Goal: Task Accomplishment & Management: Complete application form

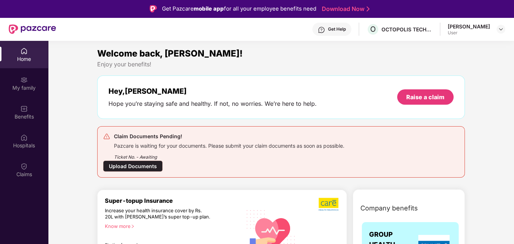
click at [163, 160] on div "Upload Documents" at bounding box center [133, 165] width 60 height 11
click at [27, 170] on div "Claims" at bounding box center [24, 173] width 48 height 7
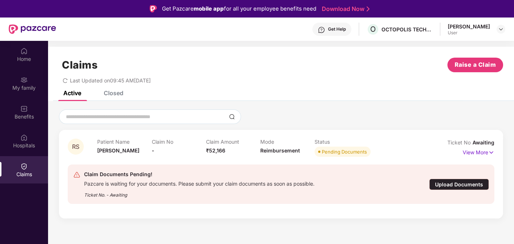
click at [460, 187] on div "Upload Documents" at bounding box center [459, 183] width 60 height 11
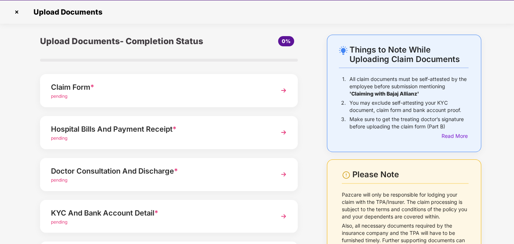
scroll to position [17, 0]
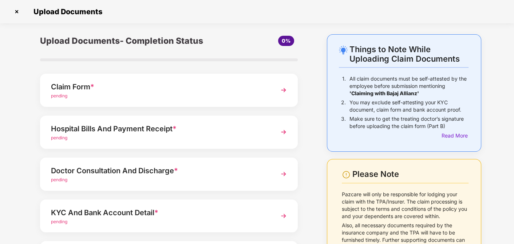
click at [201, 160] on div "Doctor Consultation And Discharge * pending" at bounding box center [169, 173] width 258 height 33
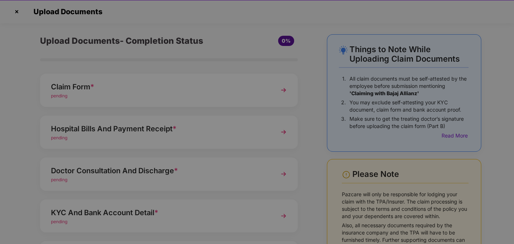
scroll to position [0, 0]
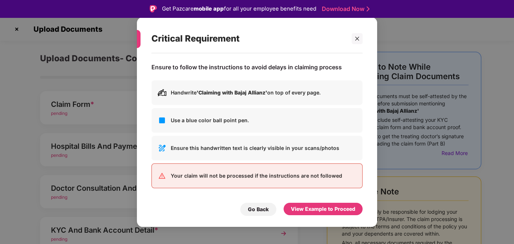
click at [200, 160] on div "Handwrite 'Claiming with Bajaj Allianz' on top of every page. Use a blue color …" at bounding box center [256, 134] width 211 height 108
click at [358, 40] on icon "close" at bounding box center [357, 38] width 5 height 5
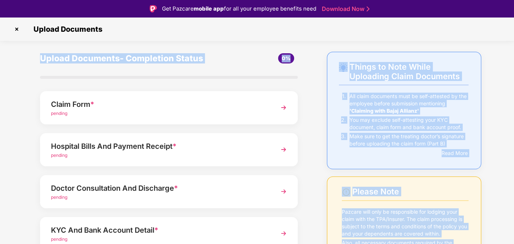
drag, startPoint x: 355, startPoint y: 40, endPoint x: 323, endPoint y: 43, distance: 31.4
click at [323, 43] on section "Upload Documents Things to Note While Uploading Claim Documents 1. All claim do…" at bounding box center [257, 178] width 514 height 322
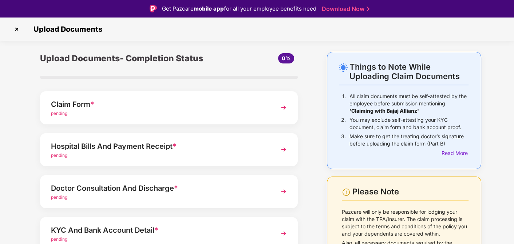
click at [282, 110] on img at bounding box center [283, 107] width 13 height 13
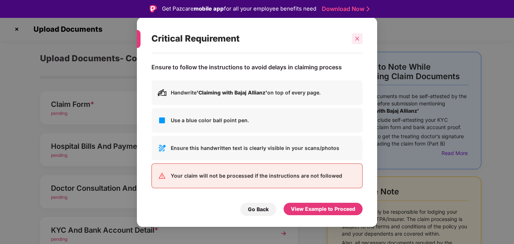
click at [359, 41] on icon "close" at bounding box center [357, 38] width 5 height 5
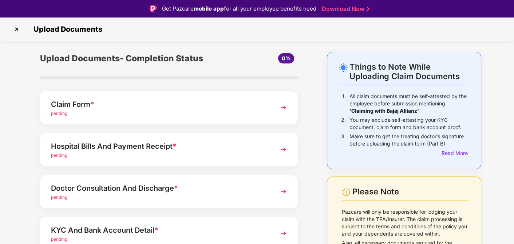
click at [408, 147] on div "Make sure to get the treating doctor’s signature before uploading the claim for…" at bounding box center [409, 141] width 119 height 16
click at [281, 103] on img at bounding box center [283, 107] width 13 height 13
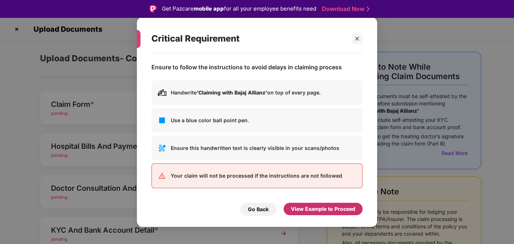
click at [326, 204] on div "View Example to Proceed" at bounding box center [323, 208] width 79 height 12
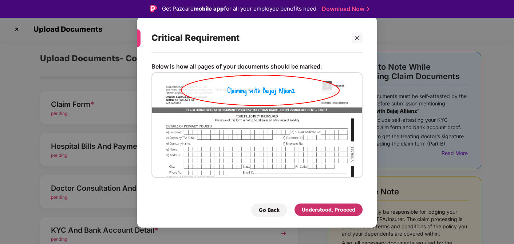
click at [334, 213] on div "Understood, Proceed" at bounding box center [329, 209] width 54 height 8
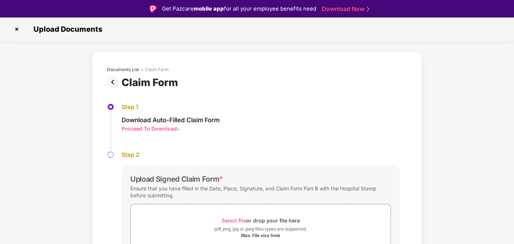
scroll to position [17, 0]
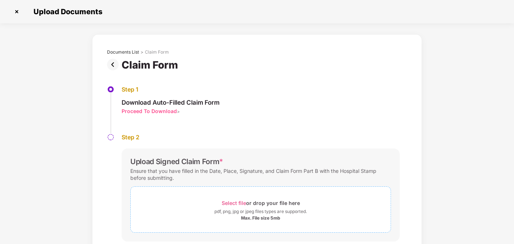
click at [240, 201] on span "Select file" at bounding box center [234, 203] width 24 height 6
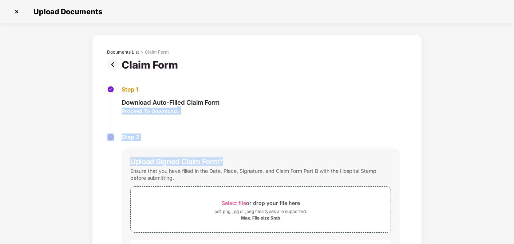
drag, startPoint x: 513, startPoint y: 102, endPoint x: 516, endPoint y: 158, distance: 56.2
click at [514, 158] on html "Get Pazcare mobile app for all your employee benefits need Download Now Upload …" at bounding box center [257, 105] width 514 height 244
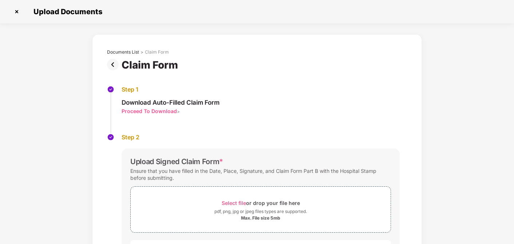
drag, startPoint x: 462, startPoint y: 107, endPoint x: 426, endPoint y: 194, distance: 94.2
click at [426, 194] on div "Documents List > Claim Form Claim Form Step 1 Download Auto-Filled Claim Form P…" at bounding box center [257, 184] width 514 height 300
click at [16, 11] on img at bounding box center [17, 12] width 12 height 12
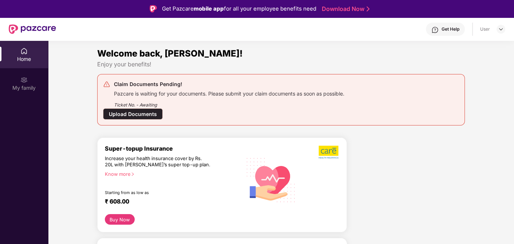
click at [163, 108] on div "Upload Documents" at bounding box center [133, 113] width 60 height 11
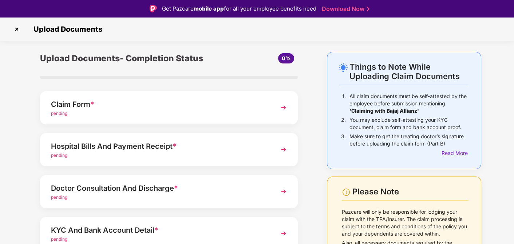
click at [282, 105] on img at bounding box center [283, 107] width 13 height 13
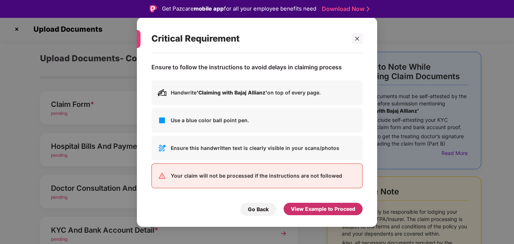
click at [328, 209] on div "View Example to Proceed" at bounding box center [323, 209] width 64 height 8
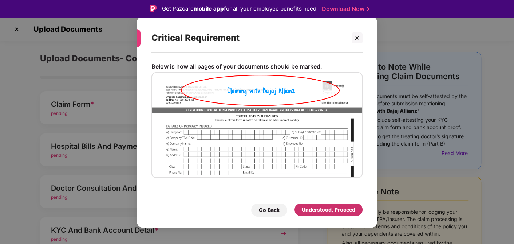
click at [322, 212] on div "Understood, Proceed" at bounding box center [329, 209] width 54 height 8
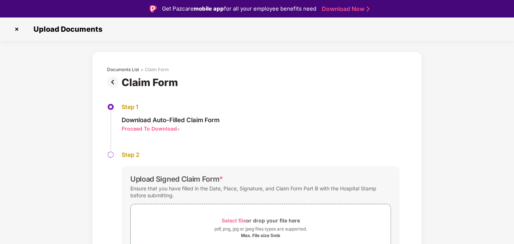
scroll to position [17, 0]
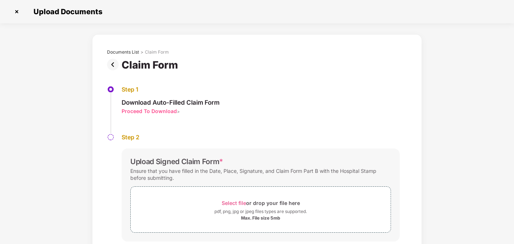
click at [152, 52] on div "Claim Form" at bounding box center [157, 52] width 24 height 6
click at [269, 208] on div "pdf, png, jpg or jpeg files types are supported." at bounding box center [260, 211] width 92 height 7
click at [113, 66] on img at bounding box center [114, 65] width 15 height 12
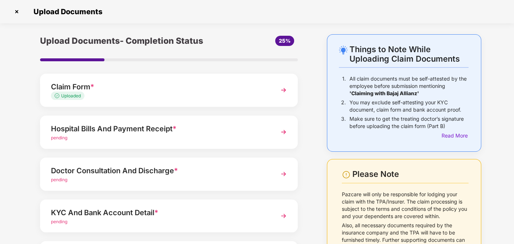
click at [280, 134] on img at bounding box center [283, 131] width 13 height 13
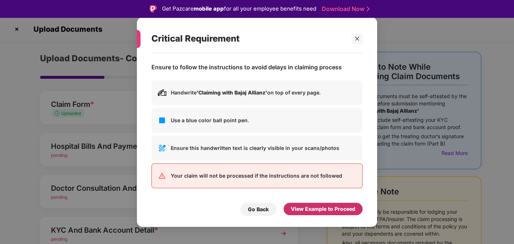
click at [315, 211] on div "View Example to Proceed" at bounding box center [323, 209] width 64 height 8
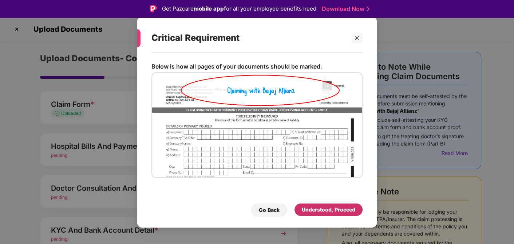
click at [315, 211] on div "Understood, Proceed" at bounding box center [329, 209] width 54 height 8
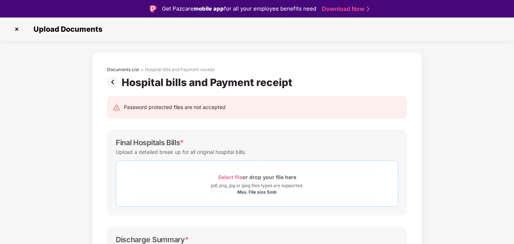
click at [240, 177] on span "Select file" at bounding box center [230, 177] width 24 height 6
click at [230, 179] on span "Select file" at bounding box center [230, 177] width 24 height 6
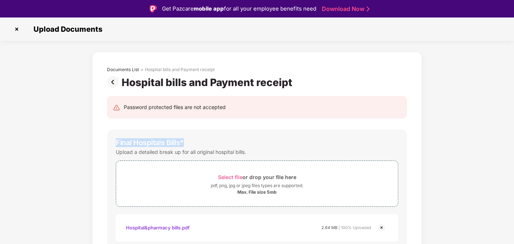
drag, startPoint x: 513, startPoint y: 108, endPoint x: 515, endPoint y: 141, distance: 33.2
click at [514, 141] on html "Get Pazcare mobile app for all your employee benefits need Download Now Upload …" at bounding box center [257, 122] width 514 height 244
drag, startPoint x: 514, startPoint y: 141, endPoint x: 492, endPoint y: 163, distance: 31.7
click at [115, 84] on img at bounding box center [114, 82] width 15 height 12
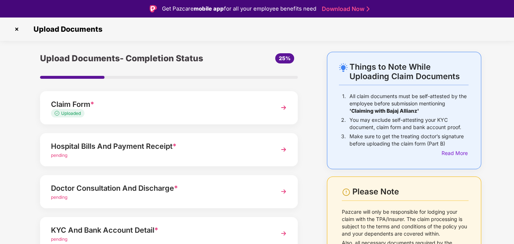
click at [275, 148] on div "Hospital Bills And Payment Receipt * pending" at bounding box center [169, 149] width 258 height 33
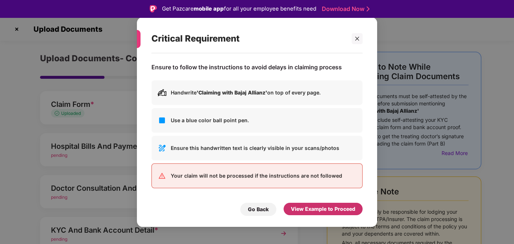
click at [309, 210] on div "View Example to Proceed" at bounding box center [323, 209] width 64 height 8
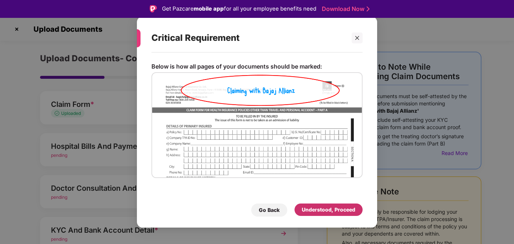
click at [311, 210] on div "Understood, Proceed" at bounding box center [329, 209] width 54 height 8
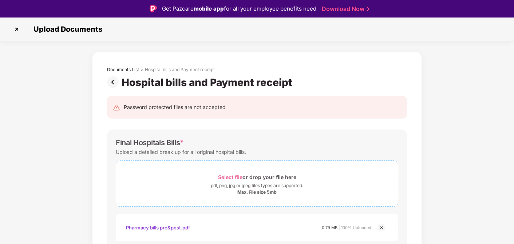
click at [237, 179] on span "Select file" at bounding box center [230, 177] width 24 height 6
click at [240, 177] on span "Select file" at bounding box center [230, 177] width 24 height 6
click at [383, 225] on img at bounding box center [381, 227] width 9 height 9
click at [382, 227] on img at bounding box center [381, 227] width 9 height 9
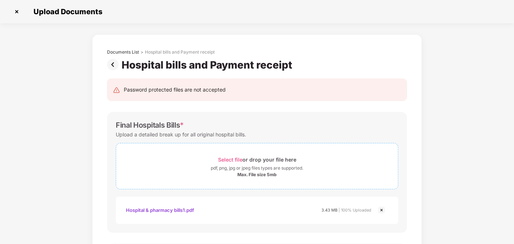
click at [228, 159] on span "Select file" at bounding box center [230, 159] width 24 height 6
click at [115, 62] on img at bounding box center [114, 65] width 15 height 12
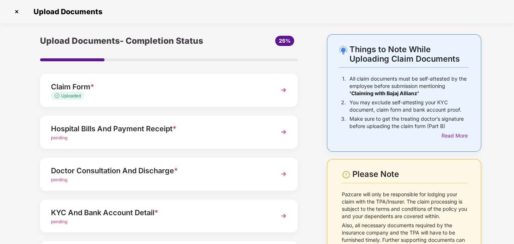
click at [280, 135] on img at bounding box center [283, 131] width 13 height 13
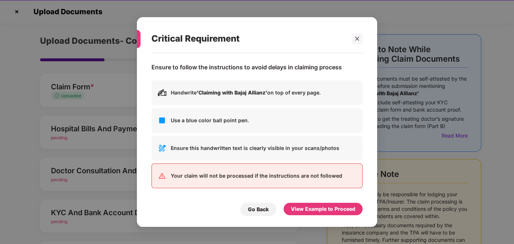
scroll to position [0, 0]
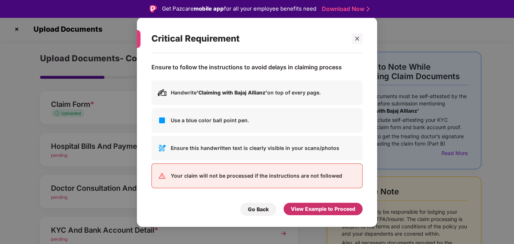
click at [316, 208] on div "View Example to Proceed" at bounding box center [323, 209] width 64 height 8
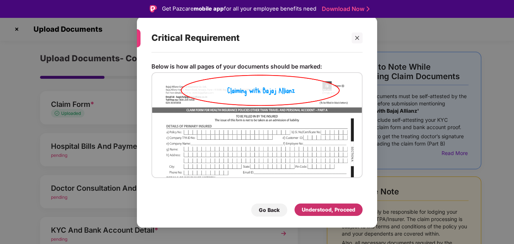
click at [316, 208] on div "Understood, Proceed" at bounding box center [329, 209] width 54 height 8
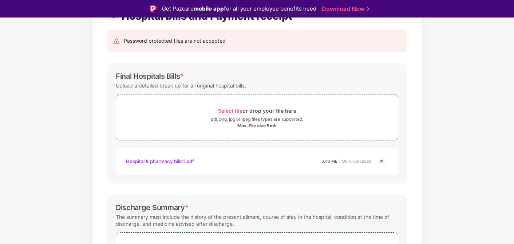
scroll to position [17, 0]
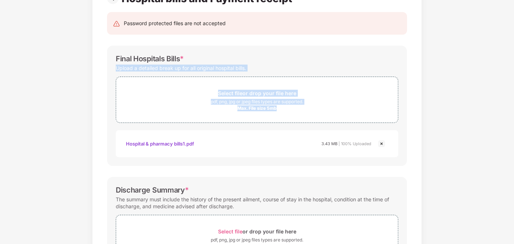
drag, startPoint x: 513, startPoint y: 48, endPoint x: 516, endPoint y: 87, distance: 39.8
click at [514, 87] on html "Get Pazcare mobile app for all your employee benefits need Download Now Upload …" at bounding box center [257, 105] width 514 height 244
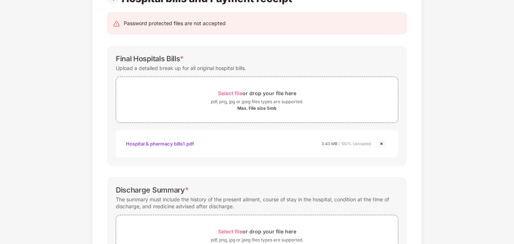
drag, startPoint x: 516, startPoint y: 87, endPoint x: 445, endPoint y: 95, distance: 71.8
click at [445, 95] on div "Documents List > Hospital bills and Payment receipt Hospital bills and Payment …" at bounding box center [257, 189] width 514 height 442
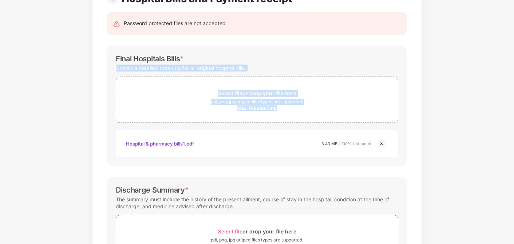
drag, startPoint x: 512, startPoint y: 94, endPoint x: 507, endPoint y: 58, distance: 36.8
click at [507, 58] on div "Documents List > Hospital bills and Payment receipt Hospital bills and Payment …" at bounding box center [257, 189] width 514 height 442
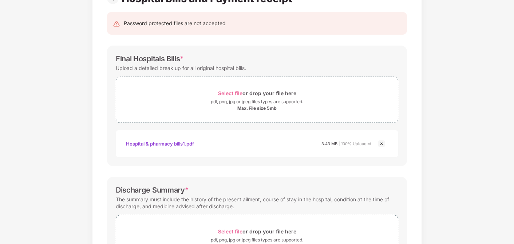
drag, startPoint x: 507, startPoint y: 58, endPoint x: 491, endPoint y: 111, distance: 55.3
click at [491, 111] on div "Documents List > Hospital bills and Payment receipt Hospital bills and Payment …" at bounding box center [257, 189] width 514 height 442
drag, startPoint x: 513, startPoint y: 143, endPoint x: 513, endPoint y: 187, distance: 44.1
click at [513, 187] on div "Documents List > Hospital bills and Payment receipt Hospital bills and Payment …" at bounding box center [257, 189] width 514 height 442
drag, startPoint x: 513, startPoint y: 187, endPoint x: 458, endPoint y: 150, distance: 66.4
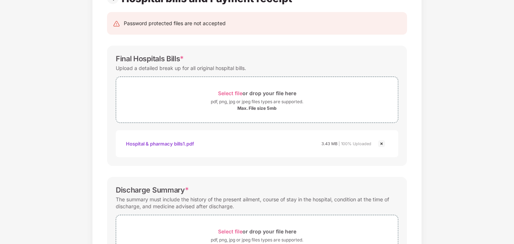
click at [458, 150] on div "Documents List > Hospital bills and Payment receipt Hospital bills and Payment …" at bounding box center [257, 189] width 514 height 442
click at [438, 136] on div "Documents List > Hospital bills and Payment receipt Hospital bills and Payment …" at bounding box center [257, 189] width 514 height 442
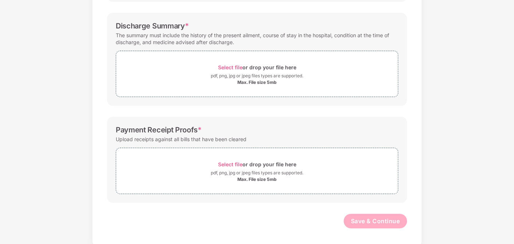
scroll to position [232, 0]
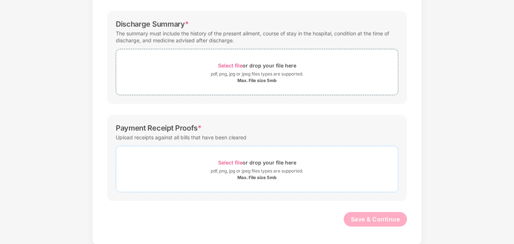
click at [222, 165] on div "Select file or drop your file here" at bounding box center [257, 162] width 78 height 10
click at [237, 67] on span "Select file" at bounding box center [230, 65] width 24 height 6
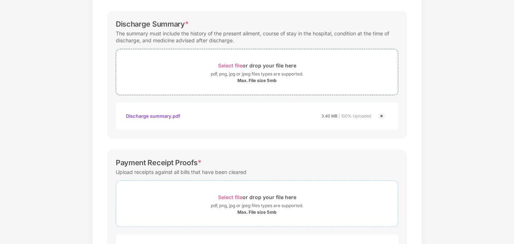
click at [233, 194] on span "Select file" at bounding box center [230, 197] width 24 height 6
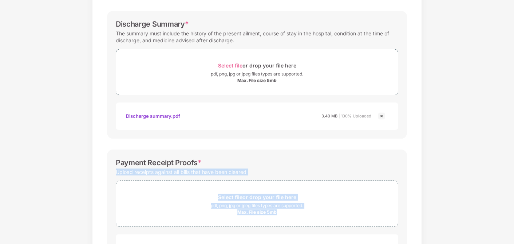
drag, startPoint x: 513, startPoint y: 155, endPoint x: 516, endPoint y: 208, distance: 53.3
click at [514, 208] on html "Get Pazcare mobile app for all your employee benefits need Download Now Upload …" at bounding box center [257, 105] width 514 height 244
click at [439, 143] on div "Documents List > Hospital bills and Payment receipt Hospital bills and Payment …" at bounding box center [257, 75] width 514 height 546
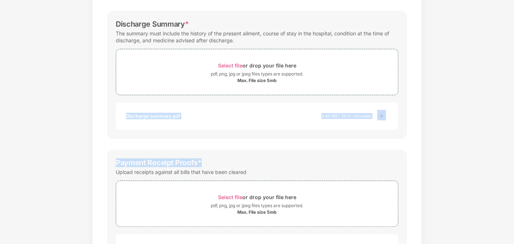
drag, startPoint x: 513, startPoint y: 149, endPoint x: 516, endPoint y: 74, distance: 75.1
click at [514, 74] on html "Get Pazcare mobile app for all your employee benefits need Download Now Upload …" at bounding box center [257, 105] width 514 height 244
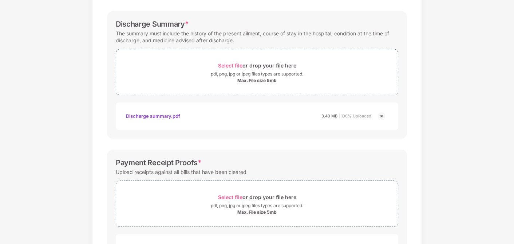
drag, startPoint x: 516, startPoint y: 74, endPoint x: 462, endPoint y: 180, distance: 119.2
click at [462, 180] on div "Documents List > Hospital bills and Payment receipt Hospital bills and Payment …" at bounding box center [257, 75] width 514 height 546
click at [458, 135] on div "Documents List > Hospital bills and Payment receipt Hospital bills and Payment …" at bounding box center [257, 75] width 514 height 546
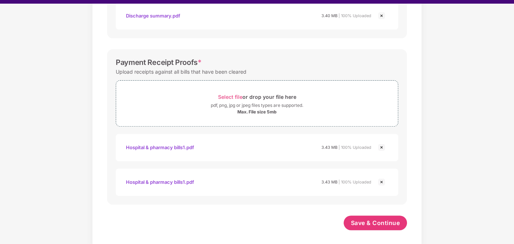
scroll to position [17, 0]
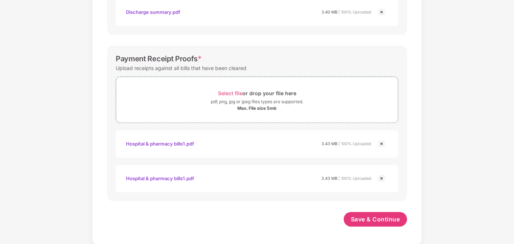
click at [382, 179] on img at bounding box center [381, 178] width 9 height 9
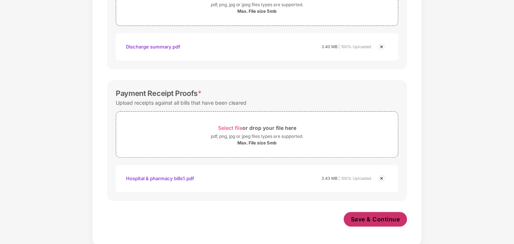
click at [378, 220] on span "Save & Continue" at bounding box center [375, 219] width 49 height 8
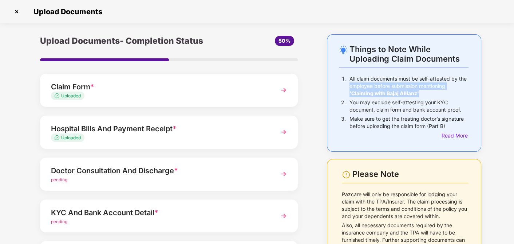
drag, startPoint x: 513, startPoint y: 74, endPoint x: 516, endPoint y: 98, distance: 23.5
click at [514, 98] on html "Get Pazcare mobile app for all your employee benefits need Download Now Upload …" at bounding box center [257, 105] width 514 height 244
click at [277, 178] on img at bounding box center [283, 173] width 13 height 13
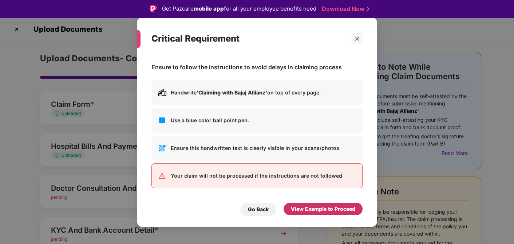
click at [319, 206] on div "View Example to Proceed" at bounding box center [323, 209] width 64 height 8
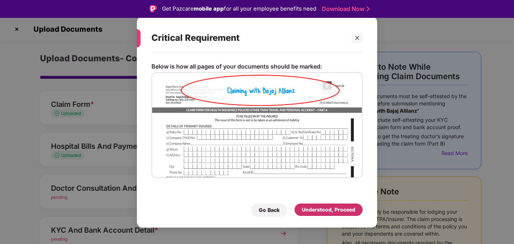
click at [326, 210] on div "Understood, Proceed" at bounding box center [329, 209] width 54 height 8
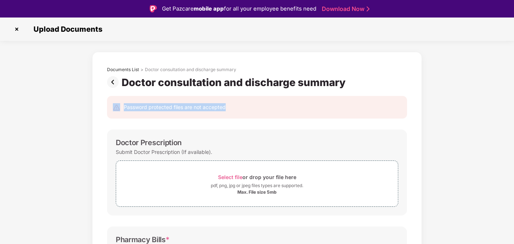
drag, startPoint x: 513, startPoint y: 85, endPoint x: 516, endPoint y: 100, distance: 14.9
click at [514, 100] on html "Get Pazcare mobile app for all your employee benefits need Download Now Upload …" at bounding box center [257, 122] width 514 height 244
click at [267, 200] on div "Select file or drop your file here pdf, png, jpg or jpeg files types are suppor…" at bounding box center [257, 183] width 283 height 46
click at [234, 174] on span "Select file" at bounding box center [230, 177] width 24 height 6
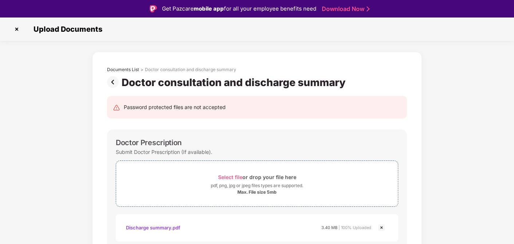
scroll to position [17, 0]
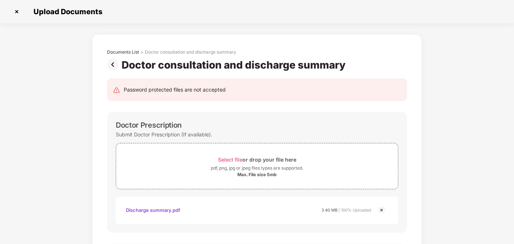
click at [111, 62] on img at bounding box center [114, 65] width 15 height 12
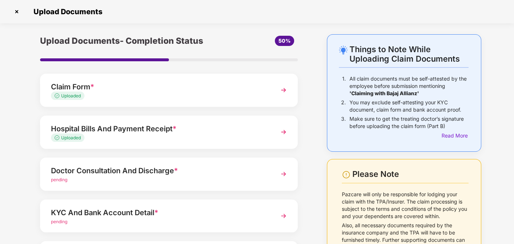
click at [261, 179] on div "pending" at bounding box center [159, 179] width 216 height 7
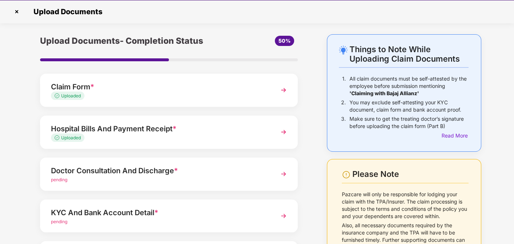
scroll to position [0, 0]
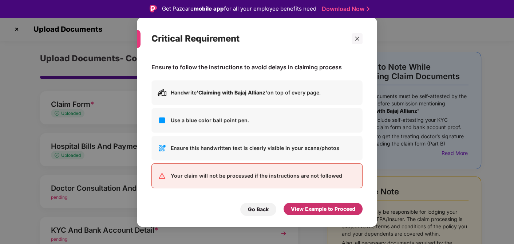
click at [319, 209] on div "View Example to Proceed" at bounding box center [323, 209] width 64 height 8
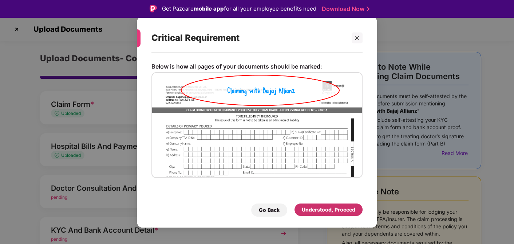
click at [319, 209] on div "Understood, Proceed" at bounding box center [329, 209] width 54 height 8
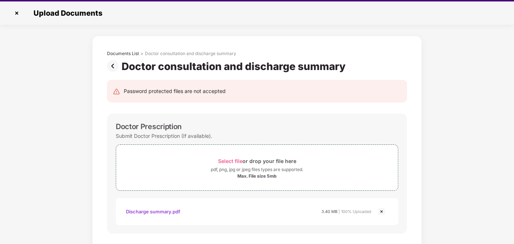
scroll to position [17, 0]
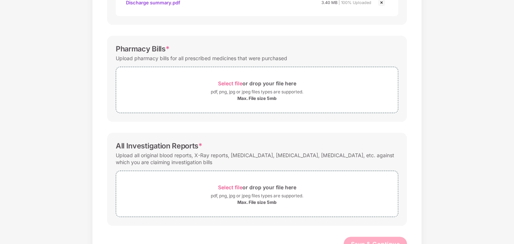
scroll to position [181, 0]
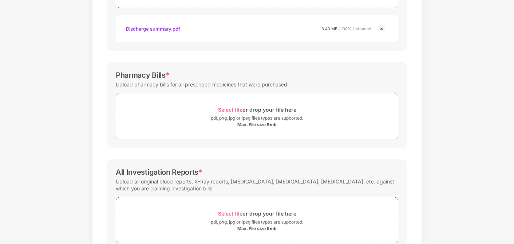
click at [227, 107] on span "Select file" at bounding box center [230, 109] width 24 height 6
click at [239, 108] on span "Select file" at bounding box center [230, 109] width 24 height 6
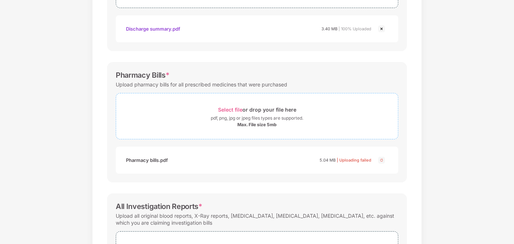
click at [232, 107] on span "Select file" at bounding box center [230, 109] width 24 height 6
click at [237, 107] on span "Select file" at bounding box center [230, 109] width 24 height 6
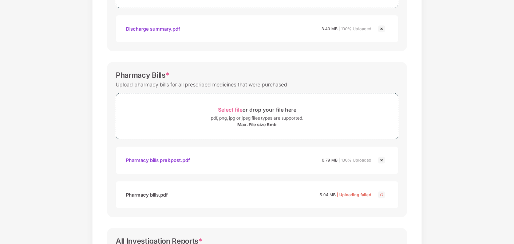
click at [383, 194] on img at bounding box center [381, 194] width 9 height 9
click at [381, 161] on img at bounding box center [381, 159] width 9 height 9
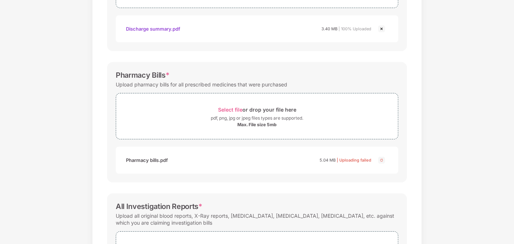
click at [382, 159] on img at bounding box center [381, 159] width 9 height 9
click at [237, 110] on span "Select file" at bounding box center [230, 109] width 24 height 6
click at [234, 106] on span "Select file" at bounding box center [230, 109] width 24 height 6
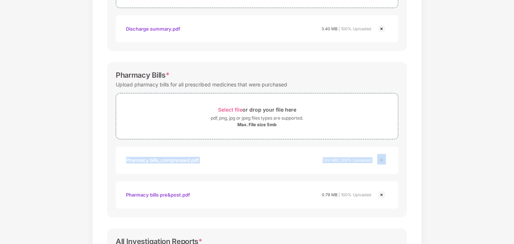
drag, startPoint x: 513, startPoint y: 103, endPoint x: 516, endPoint y: 146, distance: 42.3
click at [514, 146] on html "Get Pazcare mobile app for all your employee benefits need Download Now Upload …" at bounding box center [257, 105] width 514 height 244
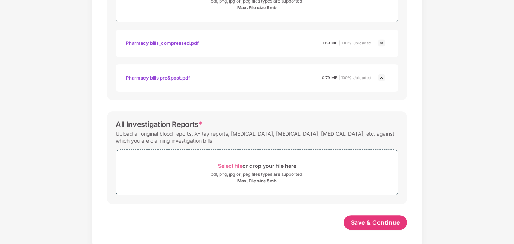
scroll to position [301, 0]
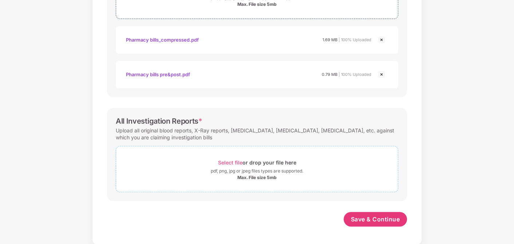
click at [229, 161] on span "Select file" at bounding box center [230, 162] width 24 height 6
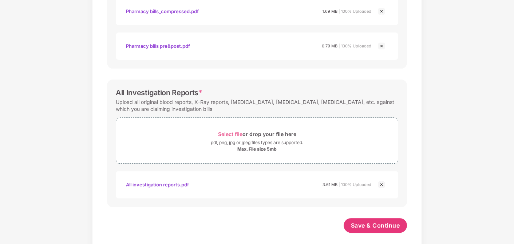
scroll to position [336, 0]
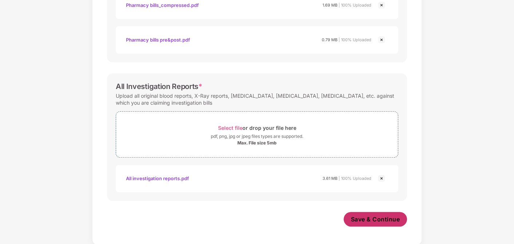
click at [375, 218] on span "Save & Continue" at bounding box center [375, 219] width 49 height 8
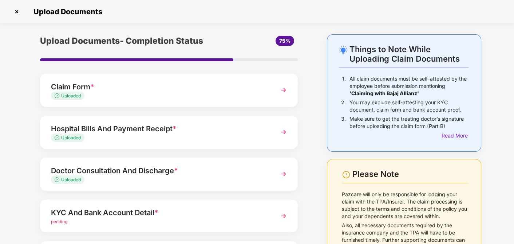
click at [162, 212] on div "KYC And Bank Account Detail *" at bounding box center [159, 212] width 216 height 12
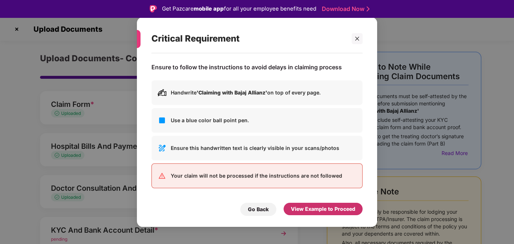
click at [343, 212] on div "View Example to Proceed" at bounding box center [323, 209] width 64 height 8
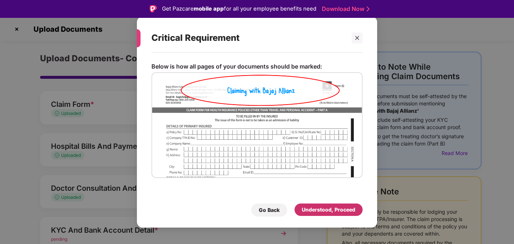
click at [337, 210] on div "Understood, Proceed" at bounding box center [329, 209] width 54 height 8
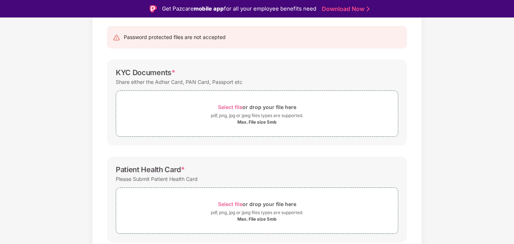
scroll to position [71, 0]
drag, startPoint x: 513, startPoint y: 101, endPoint x: 514, endPoint y: 129, distance: 28.8
click at [514, 129] on html "Get Pazcare mobile app for all your employee benefits need Download Now Upload …" at bounding box center [257, 122] width 514 height 244
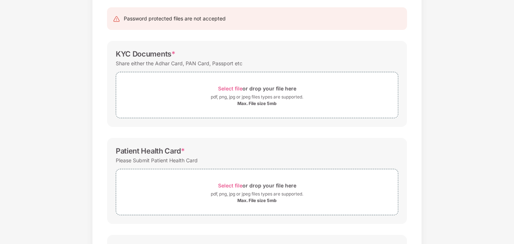
click at [439, 162] on div "Documents List > KYC and Bank Account Detail KYC and Bank Account Detail Passwo…" at bounding box center [257, 163] width 514 height 401
click at [235, 86] on span "Select file" at bounding box center [230, 88] width 24 height 6
click at [231, 87] on span "Select file" at bounding box center [230, 88] width 24 height 6
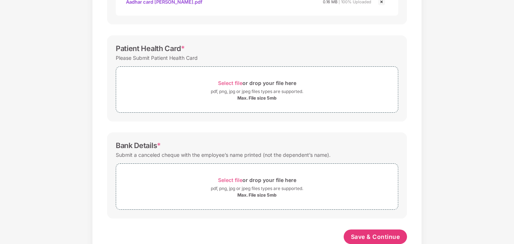
scroll to position [225, 0]
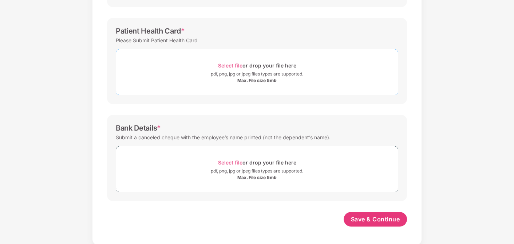
click at [230, 63] on span "Select file" at bounding box center [230, 65] width 24 height 6
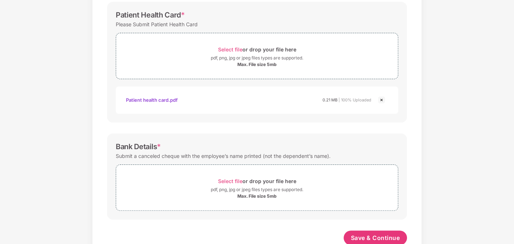
scroll to position [260, 0]
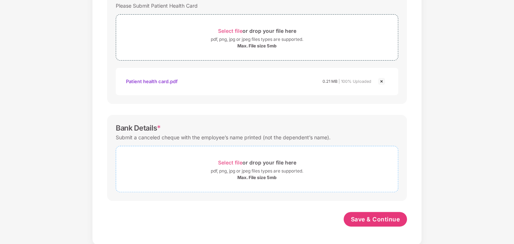
click at [239, 162] on span "Select file" at bounding box center [230, 162] width 24 height 6
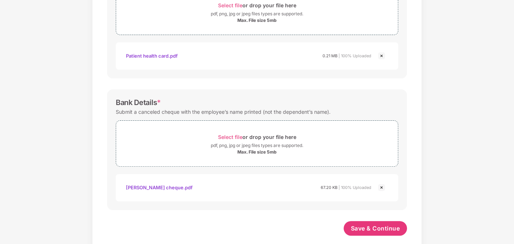
scroll to position [295, 0]
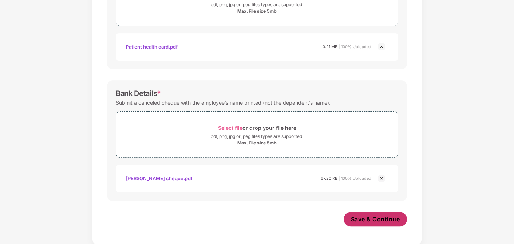
click at [367, 219] on span "Save & Continue" at bounding box center [375, 219] width 49 height 8
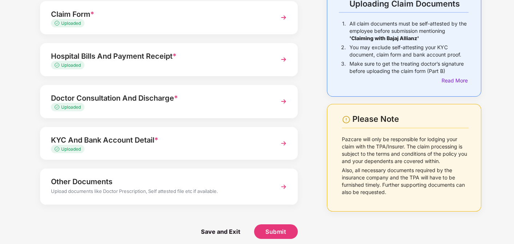
scroll to position [60, 0]
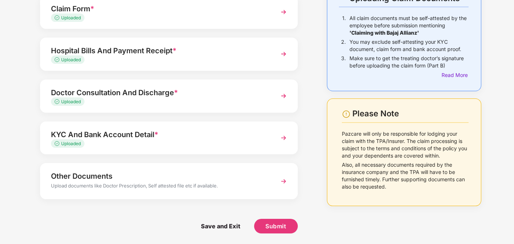
click at [189, 176] on div "Other Documents" at bounding box center [159, 176] width 216 height 12
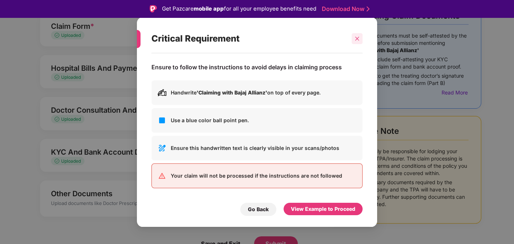
click at [357, 37] on icon "close" at bounding box center [357, 38] width 5 height 5
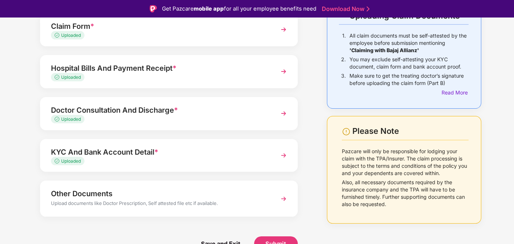
click at [248, 202] on div "Upload documents like Doctor Prescription, Self attested file etc if available." at bounding box center [159, 203] width 216 height 9
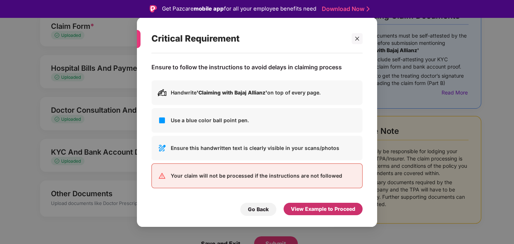
click at [313, 210] on div "View Example to Proceed" at bounding box center [323, 209] width 64 height 8
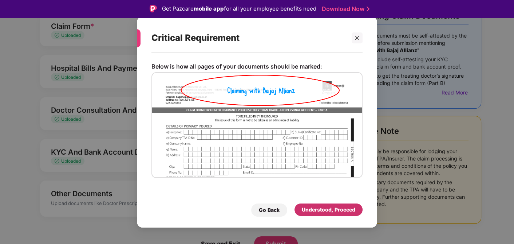
click at [330, 211] on div "Understood, Proceed" at bounding box center [329, 209] width 54 height 8
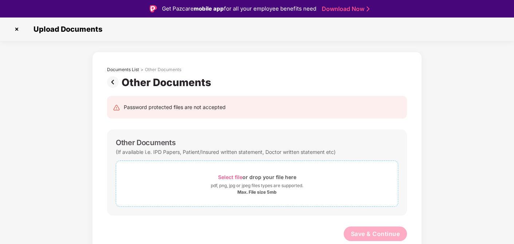
click at [239, 176] on span "Select file" at bounding box center [230, 177] width 24 height 6
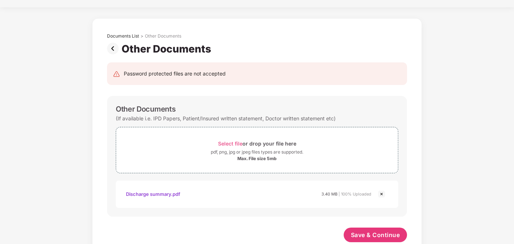
scroll to position [32, 0]
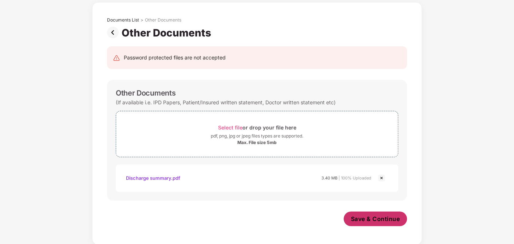
click at [379, 218] on span "Save & Continue" at bounding box center [375, 218] width 49 height 8
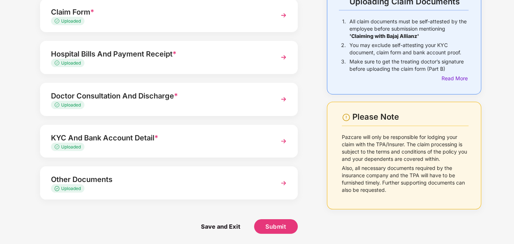
scroll to position [58, 0]
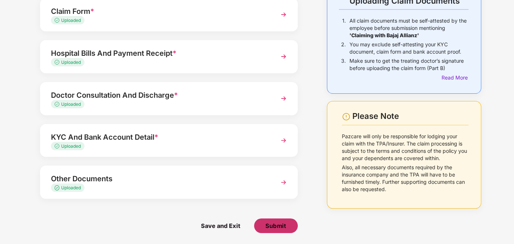
click at [273, 225] on span "Submit" at bounding box center [275, 225] width 21 height 8
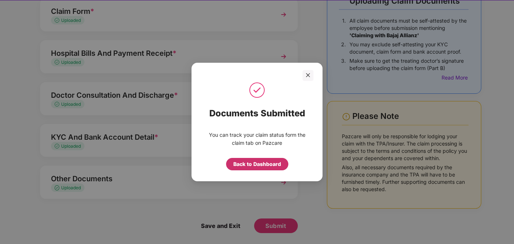
click at [260, 165] on div "Back to Dashboard" at bounding box center [257, 164] width 48 height 8
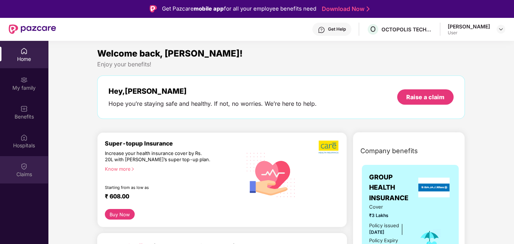
click at [19, 174] on div "Claims" at bounding box center [24, 173] width 48 height 7
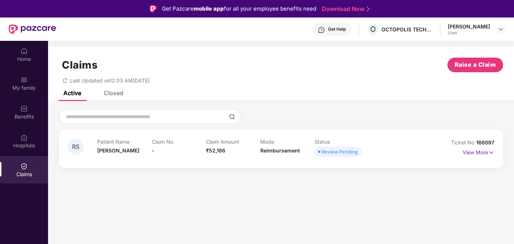
click at [495, 152] on div "RS Patient Name [PERSON_NAME] Claim No - Claim Amount ₹52,166 Mode Reimbursemen…" at bounding box center [281, 149] width 444 height 38
click at [491, 152] on img at bounding box center [491, 152] width 6 height 8
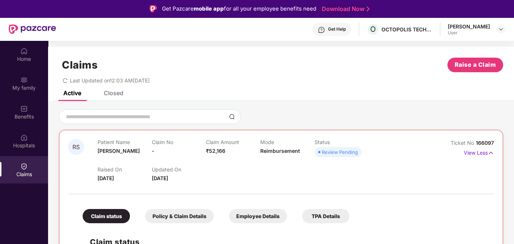
click at [299, 62] on div "Claims Raise a Claim" at bounding box center [281, 65] width 444 height 15
click at [247, 47] on div "Claims Raise a Claim Last Updated on 12:03 AM[DATE]" at bounding box center [281, 69] width 466 height 44
drag, startPoint x: 209, startPoint y: 152, endPoint x: 229, endPoint y: 151, distance: 20.4
click at [229, 151] on div "Claim Amount ₹52,166" at bounding box center [233, 149] width 54 height 20
drag, startPoint x: 229, startPoint y: 151, endPoint x: 353, endPoint y: 74, distance: 146.0
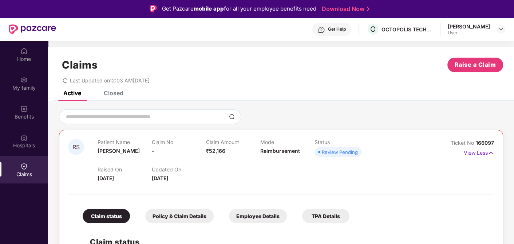
click at [353, 74] on div "Last Updated on 12:03 AM[DATE]" at bounding box center [281, 77] width 444 height 11
click at [439, 31] on div "Get Help O OCTOPOLIS TECHNOLOGIES PRIVATE LIMITED [PERSON_NAME] User" at bounding box center [280, 28] width 449 height 23
click at [335, 28] on div "Get Help" at bounding box center [337, 29] width 18 height 6
